Goal: Find specific page/section: Find specific page/section

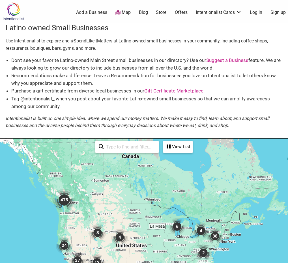
click at [116, 144] on input "search" at bounding box center [130, 147] width 52 height 11
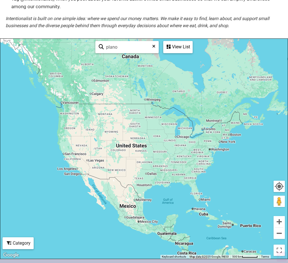
scroll to position [102, 0]
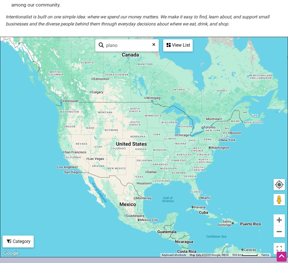
type input "plano"
click at [171, 46] on div "View List" at bounding box center [178, 45] width 28 height 11
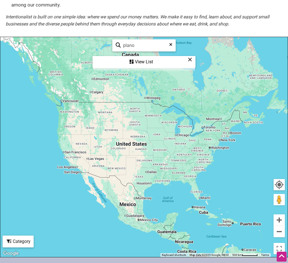
click at [191, 60] on icon at bounding box center [190, 59] width 4 height 0
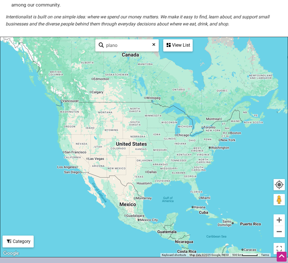
click at [157, 46] on div "plano See All" at bounding box center [126, 45] width 63 height 12
click at [153, 44] on icon at bounding box center [153, 46] width 3 height 8
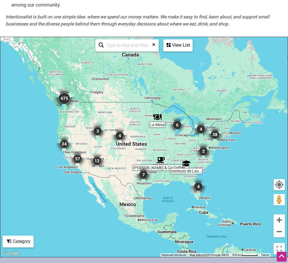
click at [143, 173] on img "7" at bounding box center [143, 174] width 17 height 17
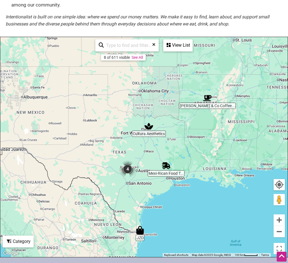
drag, startPoint x: 165, startPoint y: 104, endPoint x: 158, endPoint y: 146, distance: 41.6
click at [158, 146] on div "To navigate, press the arrow keys." at bounding box center [144, 147] width 288 height 220
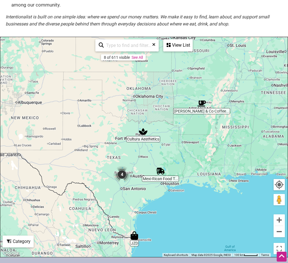
click at [149, 133] on div "To navigate, press the arrow keys." at bounding box center [144, 147] width 288 height 220
click at [279, 219] on button "Zoom in" at bounding box center [279, 220] width 11 height 11
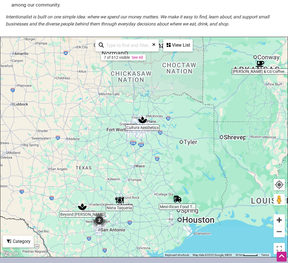
click at [279, 219] on button "Zoom in" at bounding box center [279, 220] width 11 height 11
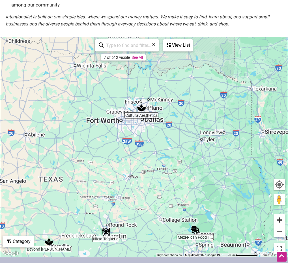
click at [279, 219] on button "Zoom in" at bounding box center [279, 220] width 11 height 11
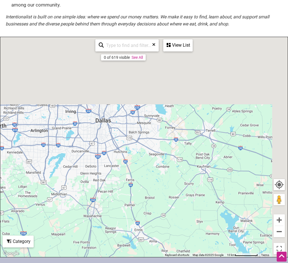
drag, startPoint x: 174, startPoint y: 119, endPoint x: 140, endPoint y: 246, distance: 131.7
click at [140, 246] on div "To navigate, press the arrow keys." at bounding box center [144, 147] width 288 height 220
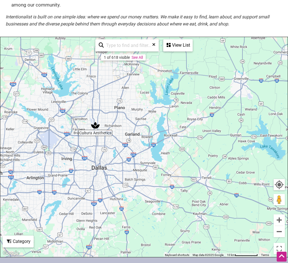
drag, startPoint x: 149, startPoint y: 115, endPoint x: 149, endPoint y: 144, distance: 29.2
click at [149, 144] on div "To navigate, press the arrow keys." at bounding box center [144, 147] width 288 height 220
click at [280, 216] on button "Zoom in" at bounding box center [279, 220] width 11 height 11
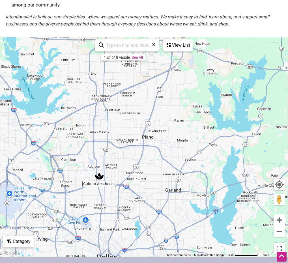
drag, startPoint x: 154, startPoint y: 112, endPoint x: 206, endPoint y: 191, distance: 95.2
click at [206, 191] on div "To navigate, press the arrow keys." at bounding box center [144, 147] width 288 height 220
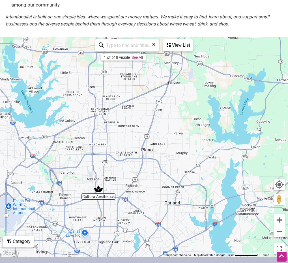
click at [169, 48] on div "View List" at bounding box center [178, 45] width 28 height 11
